Goal: Task Accomplishment & Management: Use online tool/utility

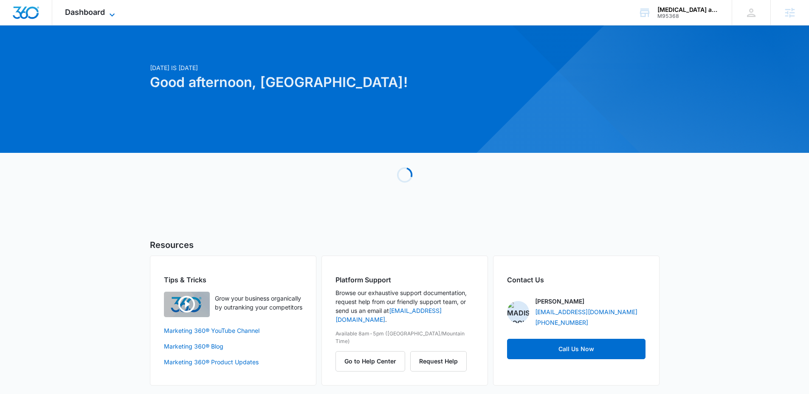
click at [98, 11] on span "Dashboard" at bounding box center [85, 12] width 40 height 9
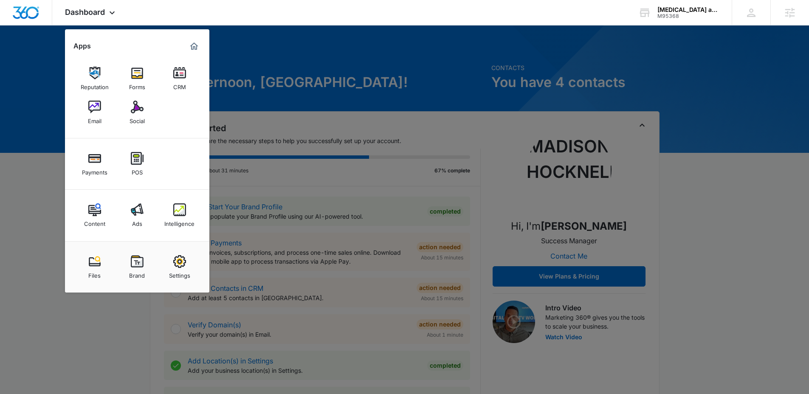
click at [140, 213] on img at bounding box center [137, 210] width 13 height 13
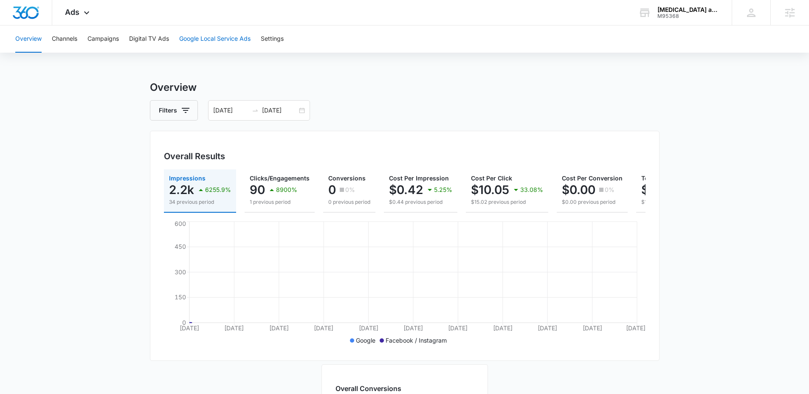
click at [223, 39] on button "Google Local Service Ads" at bounding box center [214, 38] width 71 height 27
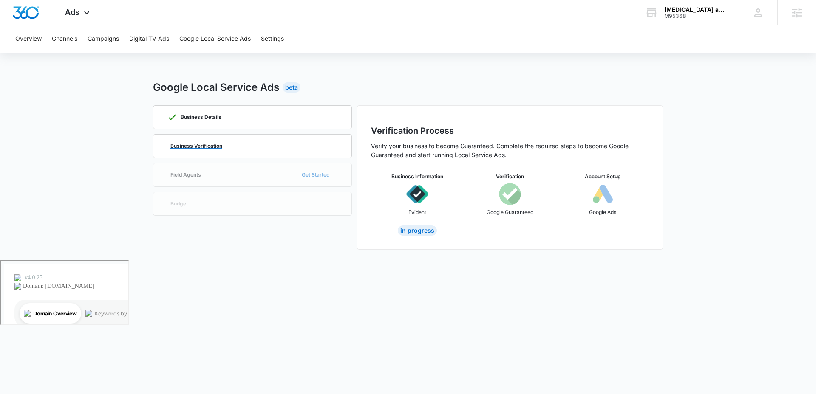
click at [185, 148] on p "Business Verification" at bounding box center [196, 146] width 52 height 5
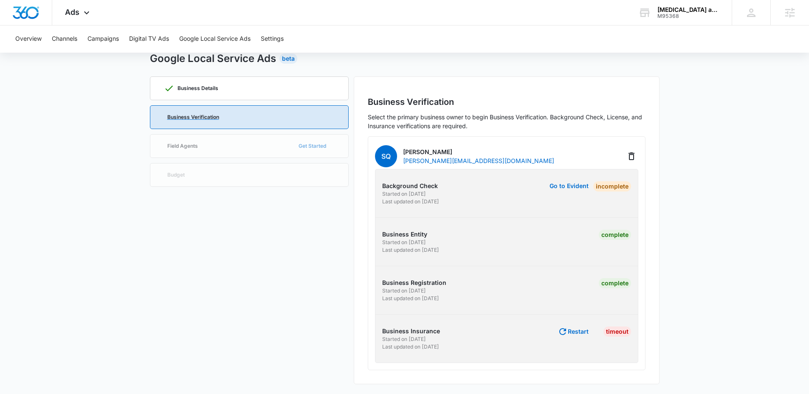
scroll to position [29, 0]
click at [574, 328] on button "Restart" at bounding box center [573, 331] width 31 height 10
click at [577, 333] on button "Restart" at bounding box center [573, 331] width 31 height 10
click at [562, 333] on button "Go to Evident" at bounding box center [569, 331] width 39 height 6
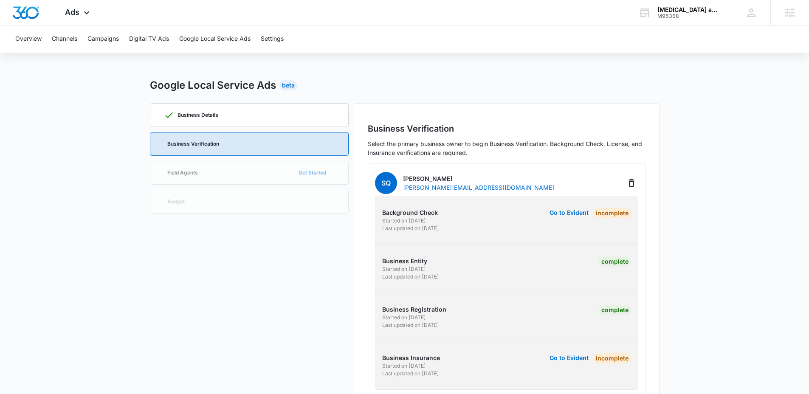
scroll to position [0, 0]
